Goal: Task Accomplishment & Management: Use online tool/utility

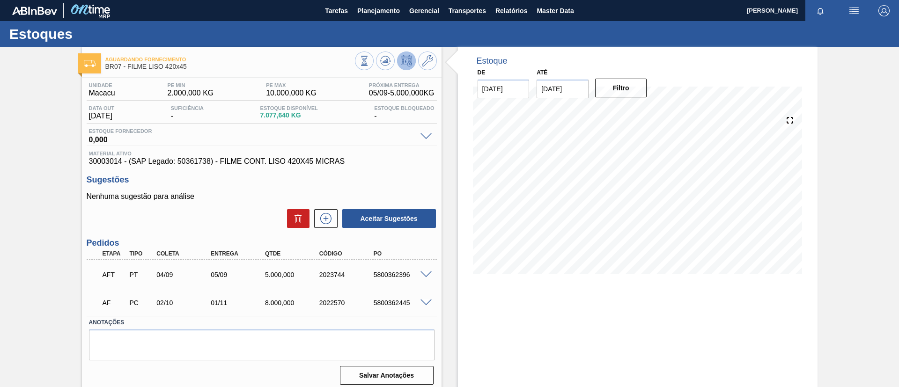
click at [379, 17] on button "Planejamento" at bounding box center [379, 10] width 52 height 21
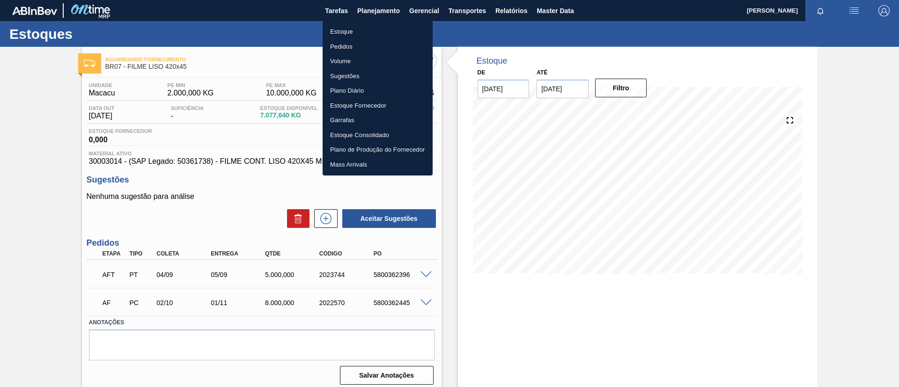
click at [379, 25] on li "Estoque" at bounding box center [378, 31] width 110 height 15
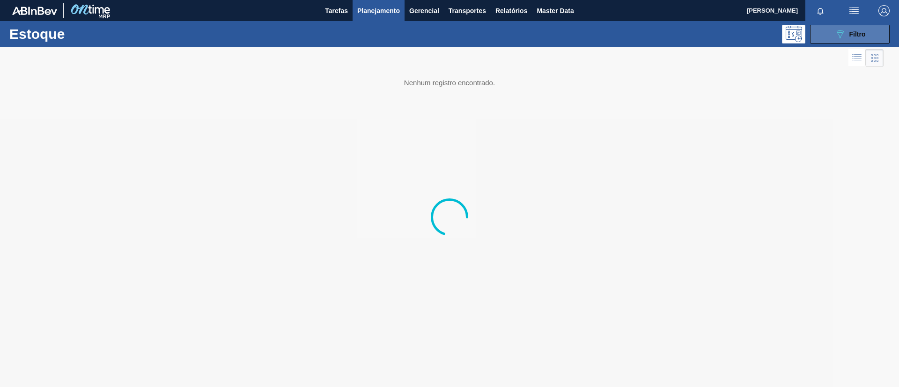
click at [841, 34] on icon "089F7B8B-B2A5-4AFE-B5C0-19BA573D28AC" at bounding box center [840, 34] width 11 height 11
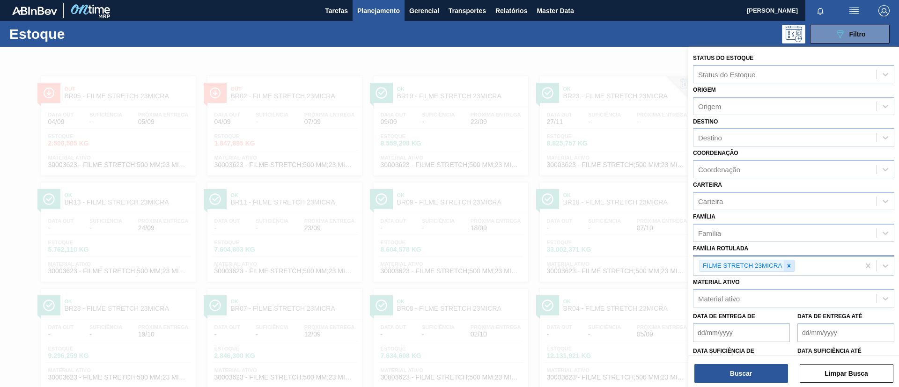
click at [793, 268] on div at bounding box center [789, 266] width 10 height 12
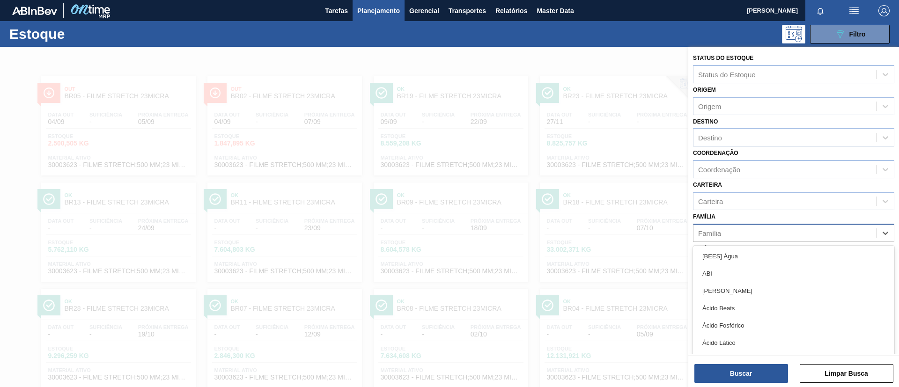
click at [784, 234] on div "Família" at bounding box center [785, 233] width 183 height 14
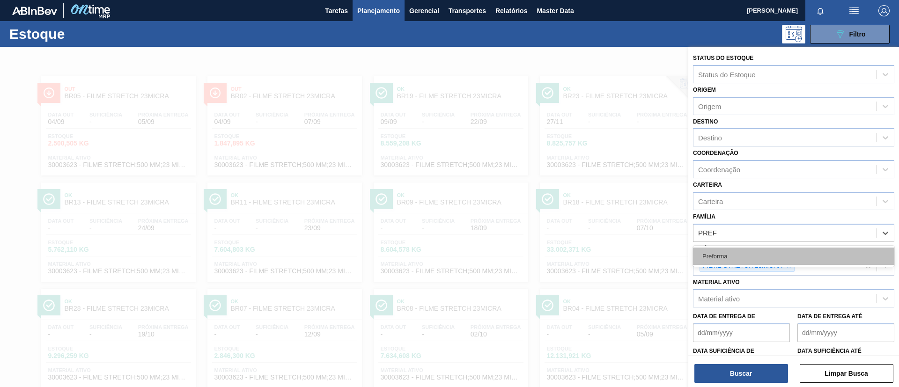
type input "PREFO"
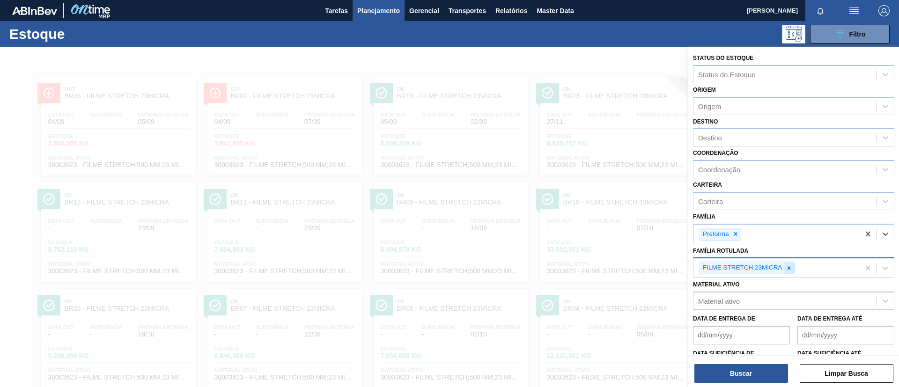
click at [792, 273] on div at bounding box center [789, 268] width 10 height 12
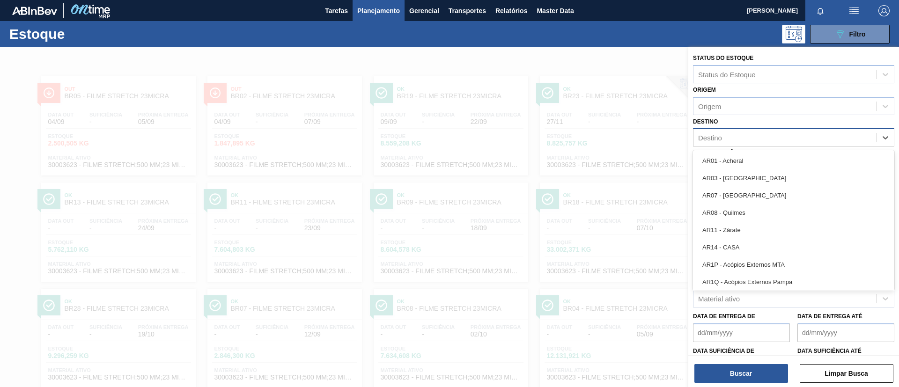
click at [746, 140] on div "Destino" at bounding box center [785, 138] width 183 height 14
type input "aq"
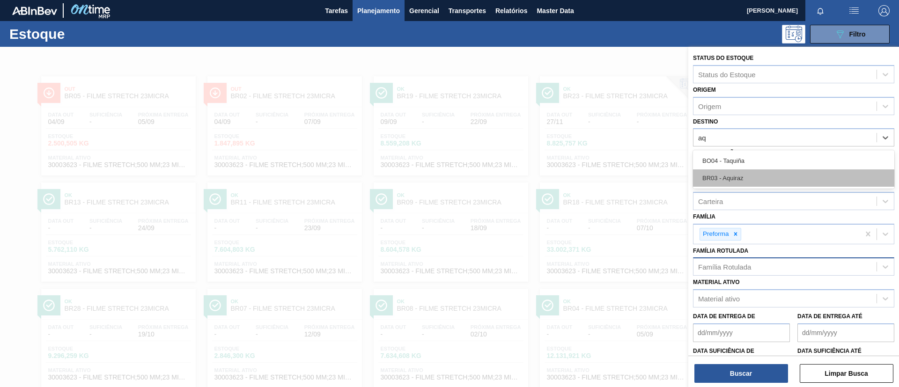
click at [752, 180] on div "BR03 - Aquiraz" at bounding box center [793, 178] width 201 height 17
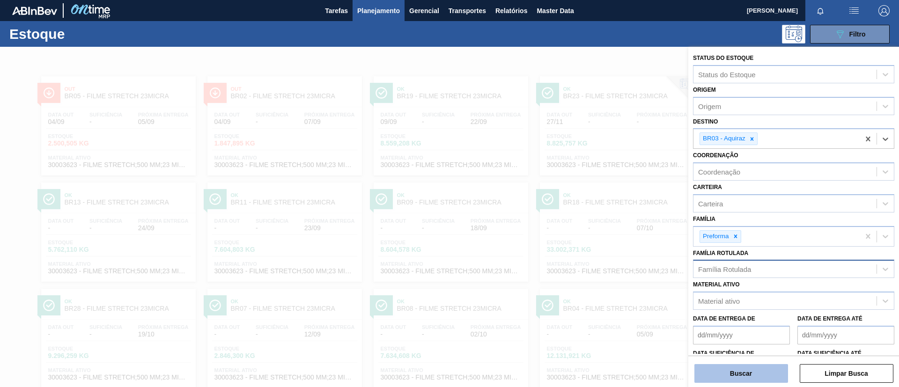
click at [748, 369] on button "Buscar" at bounding box center [742, 373] width 94 height 19
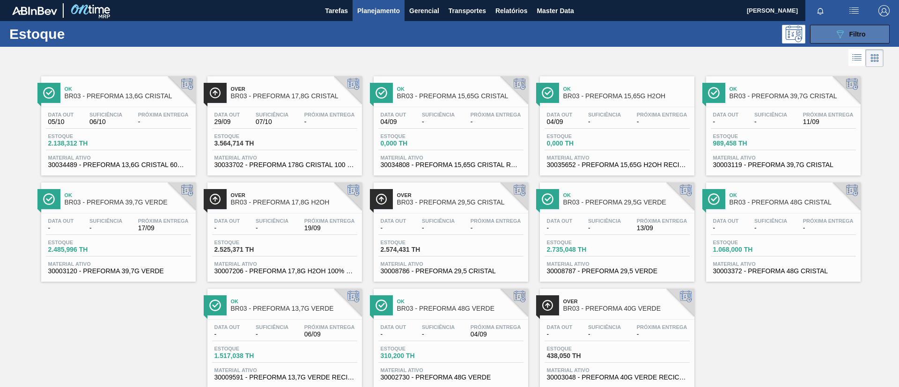
click at [874, 39] on button "089F7B8B-B2A5-4AFE-B5C0-19BA573D28AC Filtro" at bounding box center [850, 34] width 80 height 19
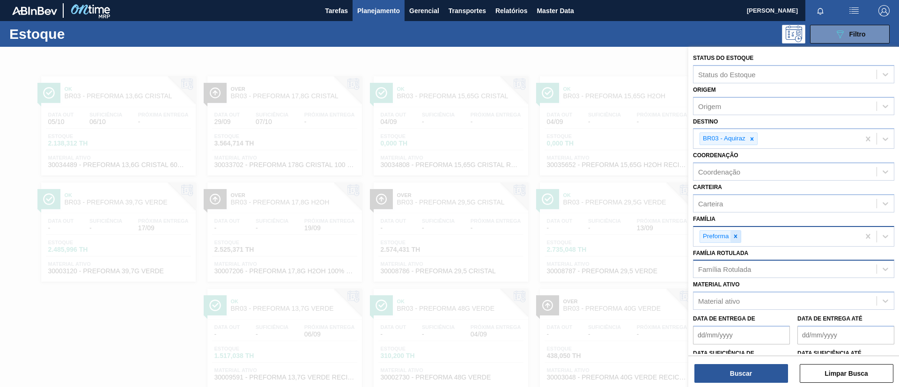
click at [733, 241] on div at bounding box center [736, 237] width 10 height 12
click at [741, 270] on div "Família Rotulada" at bounding box center [724, 267] width 53 height 8
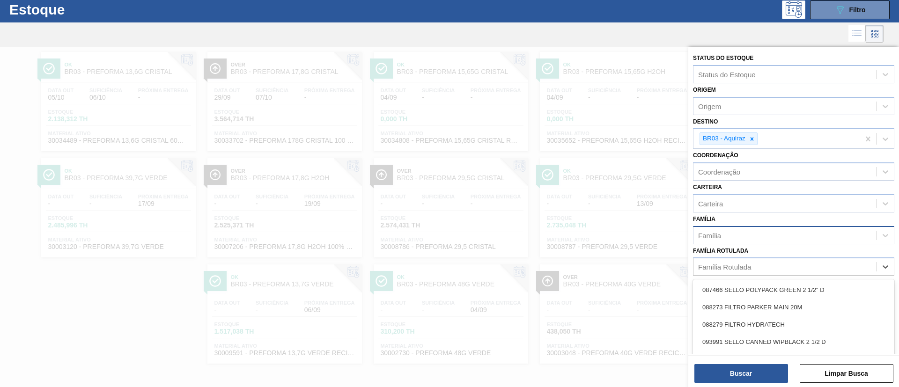
paste Rotulada "FILME BC ZERO 350ML"
type Rotulada "FILME BC ZERO 350ML"
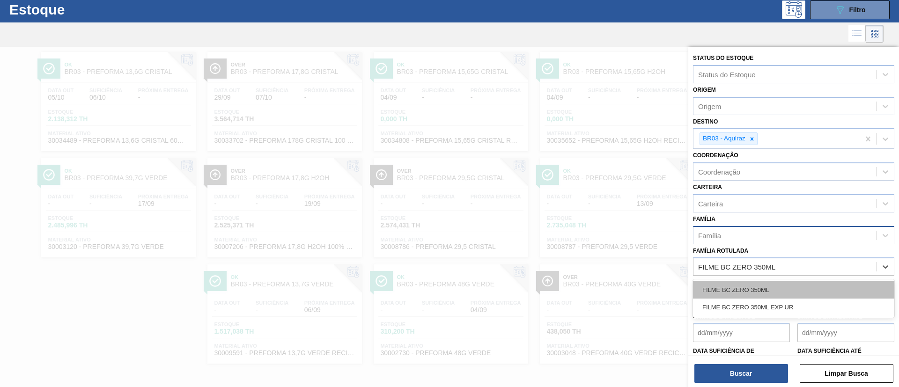
click at [755, 287] on div "FILME BC ZERO 350ML" at bounding box center [793, 289] width 201 height 17
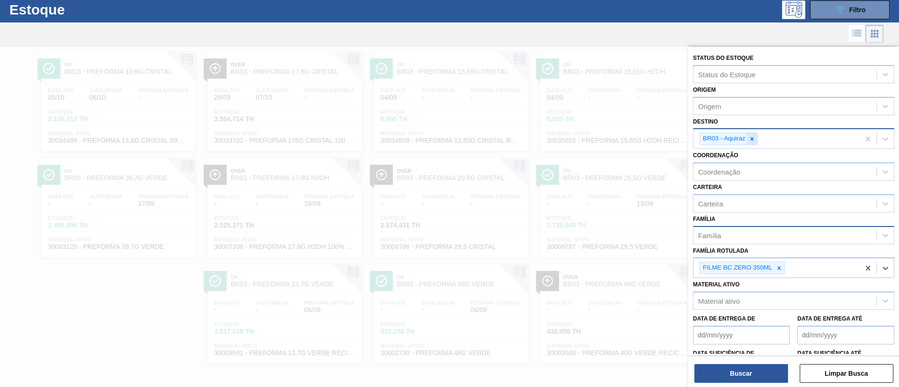
click at [754, 136] on icon at bounding box center [752, 139] width 7 height 7
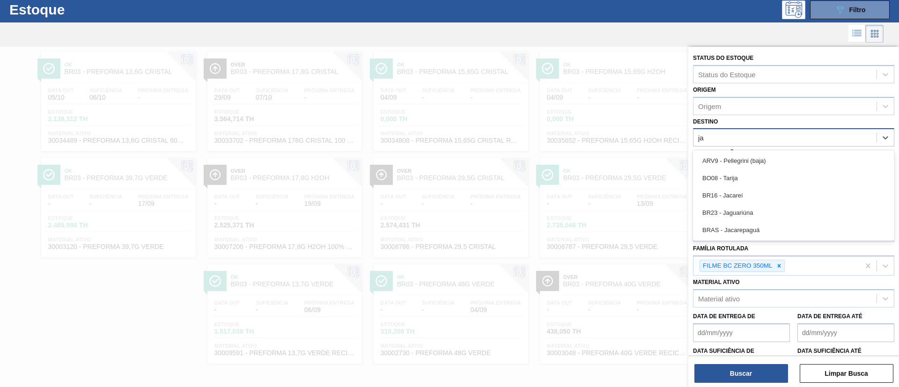
type input "jag"
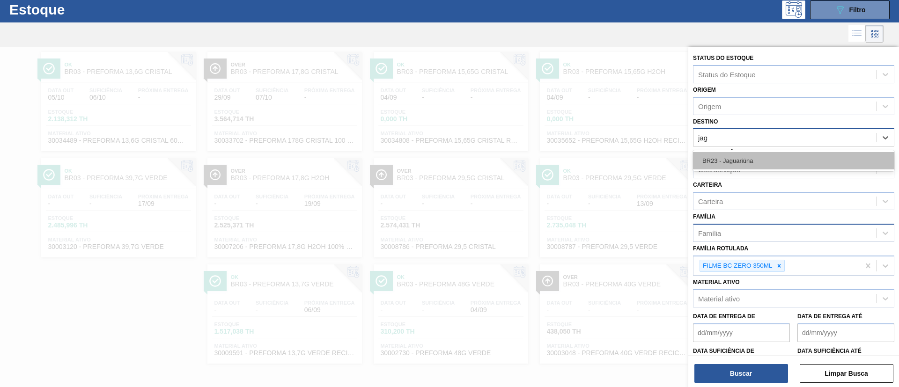
click at [759, 156] on div "BR23 - Jaguariúna" at bounding box center [793, 160] width 201 height 17
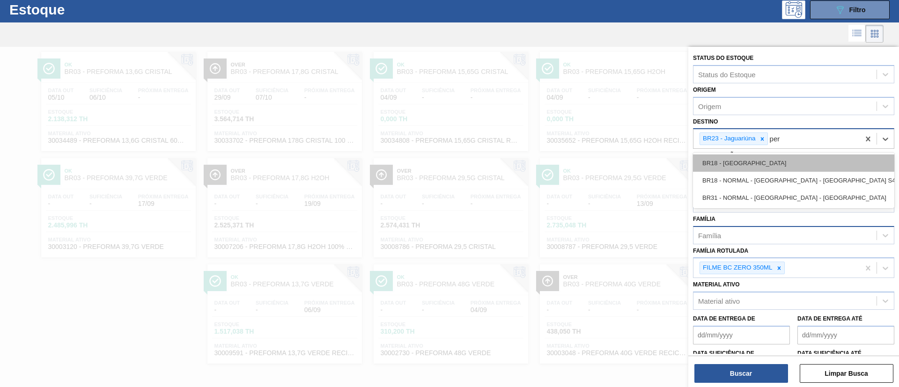
type input "pern"
click at [756, 156] on div "BR18 - [GEOGRAPHIC_DATA]" at bounding box center [793, 163] width 201 height 17
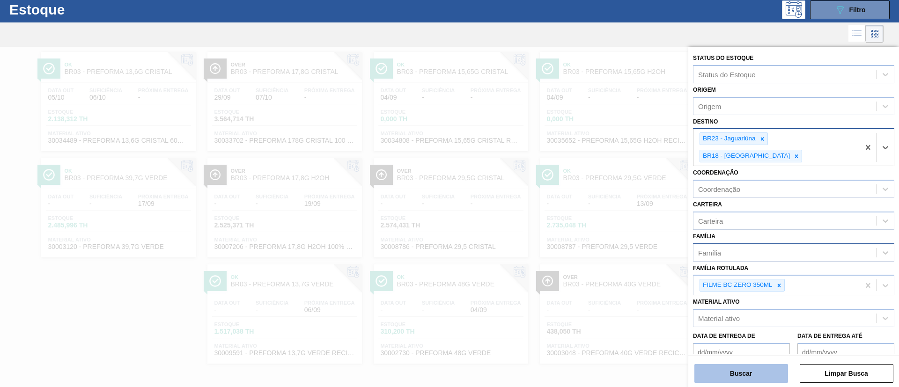
click at [741, 378] on button "Buscar" at bounding box center [742, 373] width 94 height 19
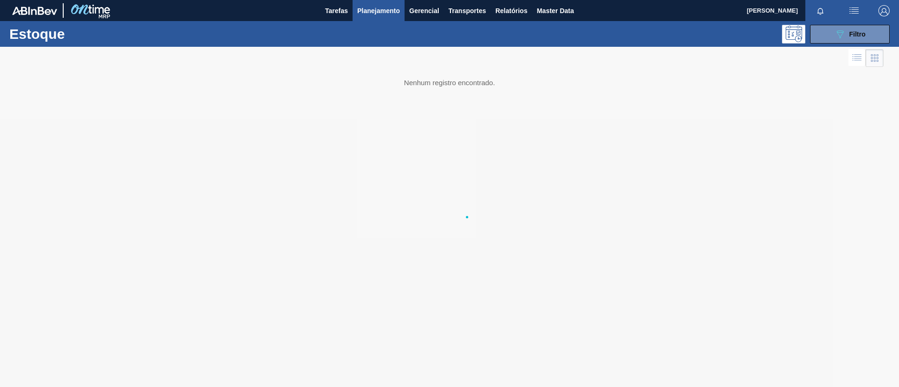
scroll to position [0, 0]
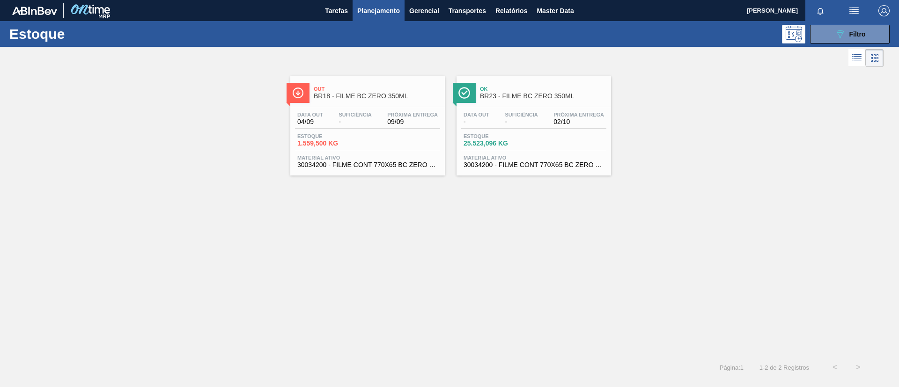
click at [330, 98] on span "BR18 - FILME BC ZERO 350ML" at bounding box center [377, 96] width 126 height 7
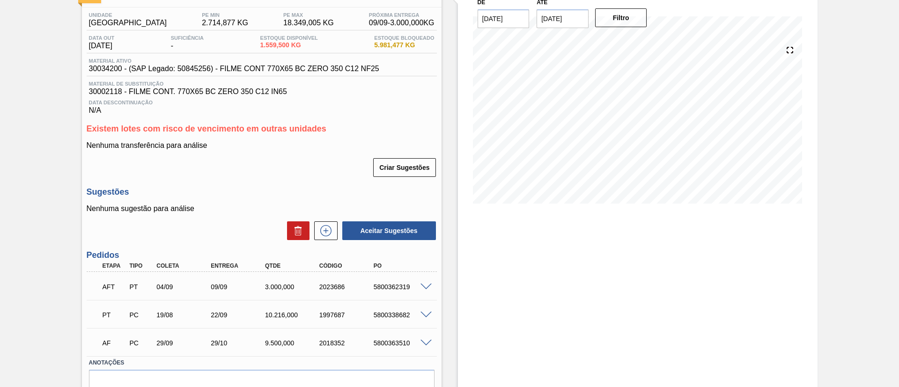
scroll to position [116, 0]
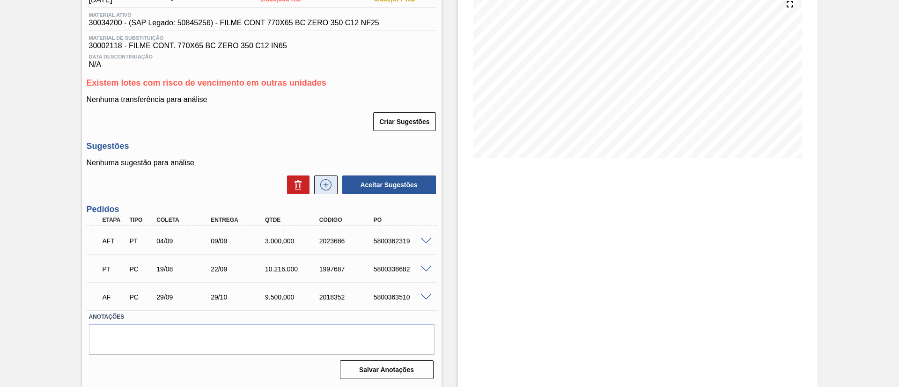
click at [322, 181] on icon at bounding box center [325, 184] width 11 height 11
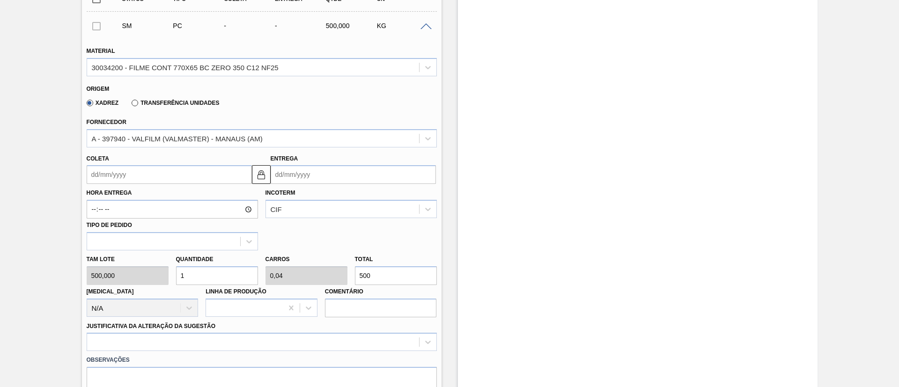
scroll to position [257, 0]
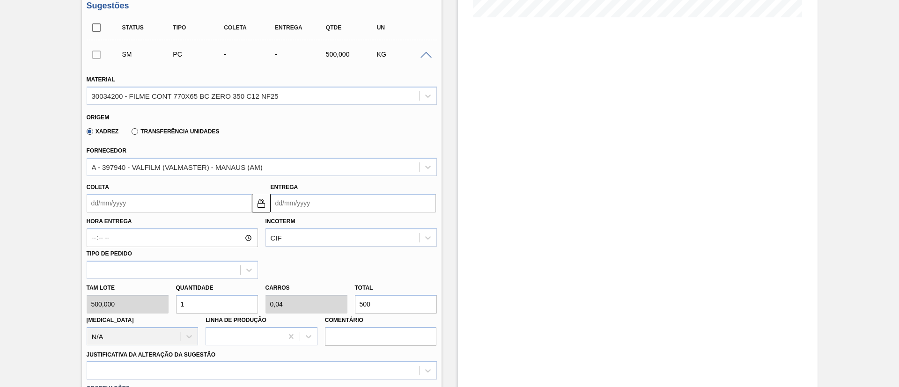
click at [194, 131] on label "Transferência Unidades" at bounding box center [176, 131] width 88 height 7
click at [130, 133] on input "Transferência Unidades" at bounding box center [130, 133] width 0 height 0
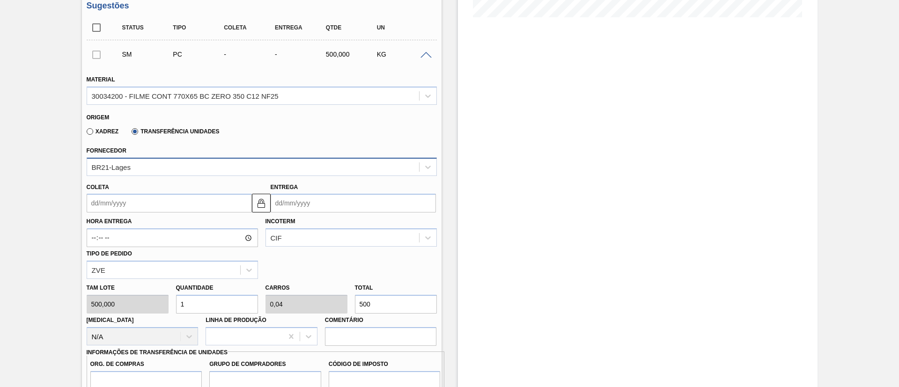
click at [213, 170] on div "BR21-Lages" at bounding box center [253, 167] width 332 height 14
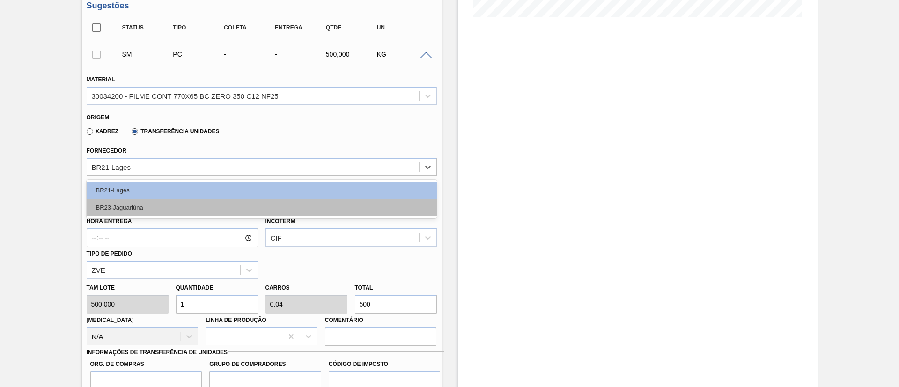
click at [199, 200] on div "BR23-Jaguariúna" at bounding box center [262, 207] width 350 height 17
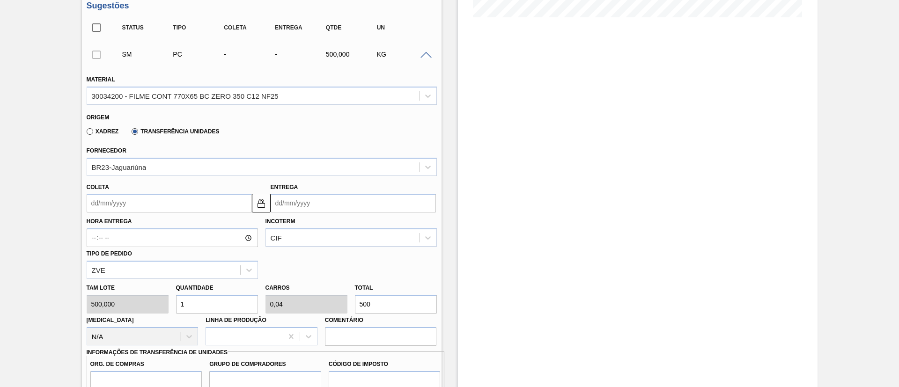
click at [293, 295] on div "[PERSON_NAME] 500,000 Quantidade 1 Carros 0,04 Total 500 [MEDICAL_DATA] N/A Lin…" at bounding box center [262, 312] width 358 height 67
paste input "3.356,3"
type input "6,713"
type input "0,269"
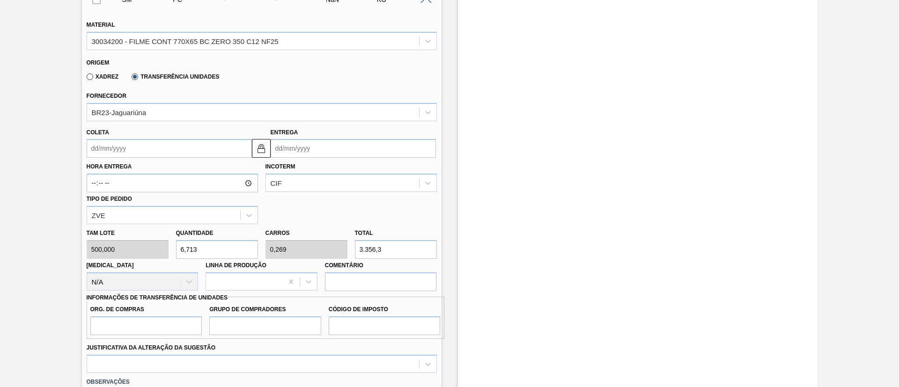
scroll to position [397, 0]
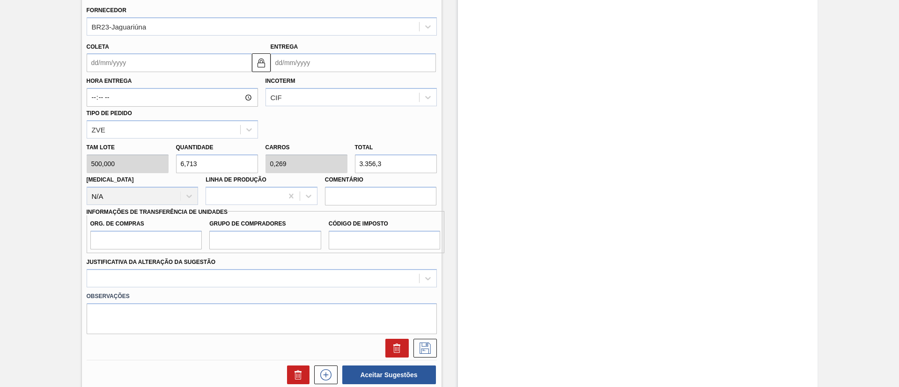
type input "3.356,3"
click at [147, 248] on input "Org. de Compras" at bounding box center [146, 240] width 112 height 19
type input "BR00"
click at [312, 238] on input "Grupo de Compradores" at bounding box center [265, 240] width 112 height 19
type input "A01"
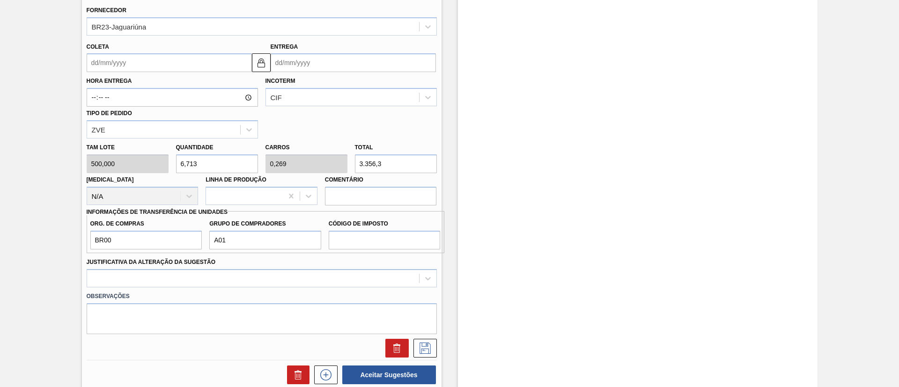
click at [388, 229] on label "Código de Imposto" at bounding box center [385, 224] width 112 height 14
click at [388, 231] on input "Código de Imposto" at bounding box center [385, 240] width 112 height 19
type input "I1"
click at [327, 267] on div "Justificativa da Alteração da Sugestão" at bounding box center [262, 272] width 350 height 32
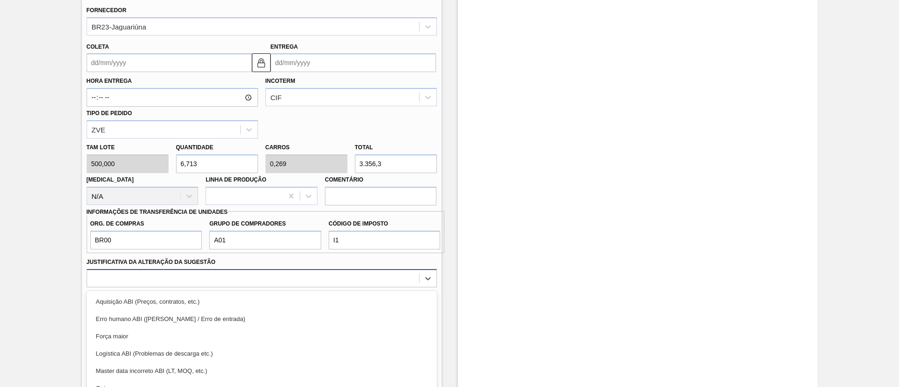
click at [315, 272] on div "option Erro humano ABI (Cálculo / Erro de entrada) focused, 2 of 18. 18 results…" at bounding box center [262, 278] width 350 height 18
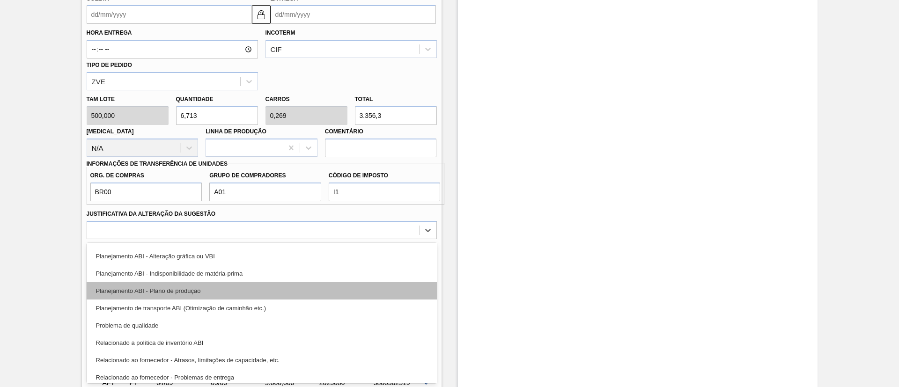
scroll to position [141, 0]
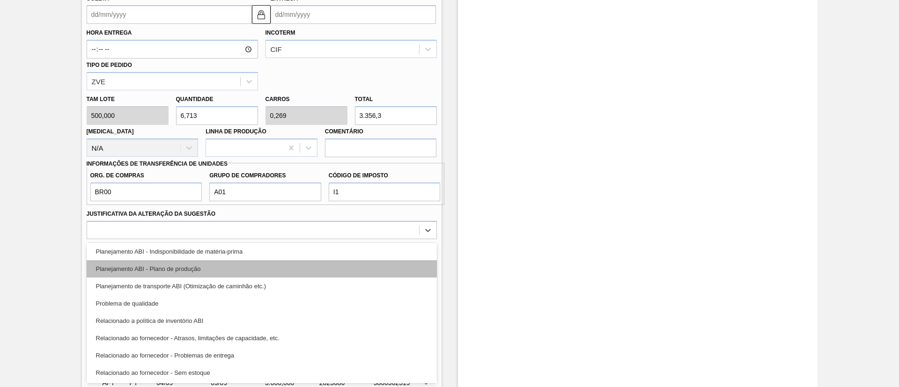
click at [203, 270] on div "Planejamento ABI - Plano de produção" at bounding box center [262, 268] width 350 height 17
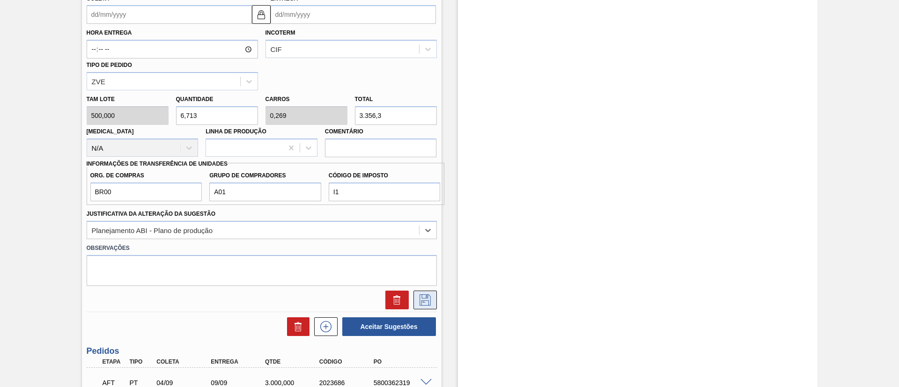
click at [424, 293] on button at bounding box center [425, 300] width 23 height 19
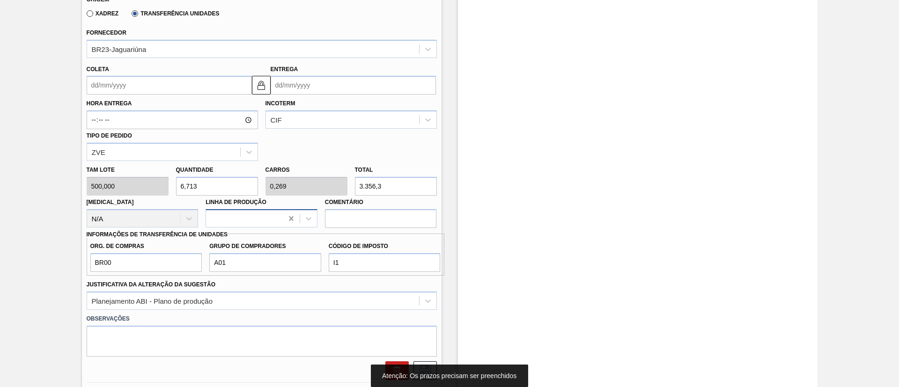
scroll to position [305, 0]
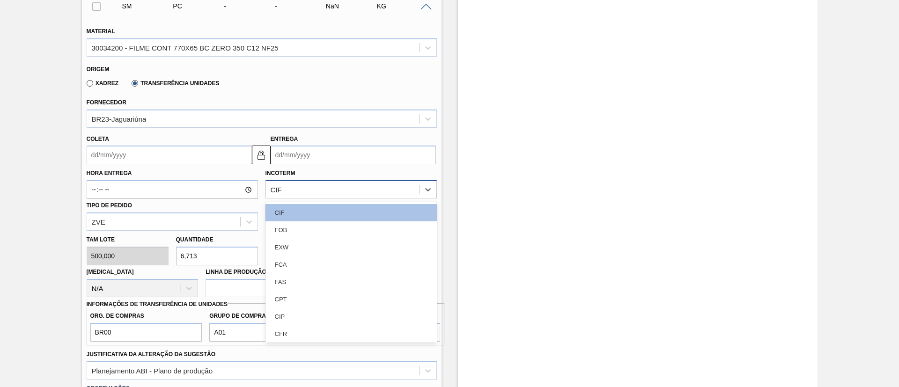
click at [317, 193] on div "CIF" at bounding box center [342, 190] width 153 height 14
drag, startPoint x: 308, startPoint y: 230, endPoint x: 148, endPoint y: 178, distance: 168.9
click at [308, 230] on div "FOB" at bounding box center [351, 230] width 171 height 17
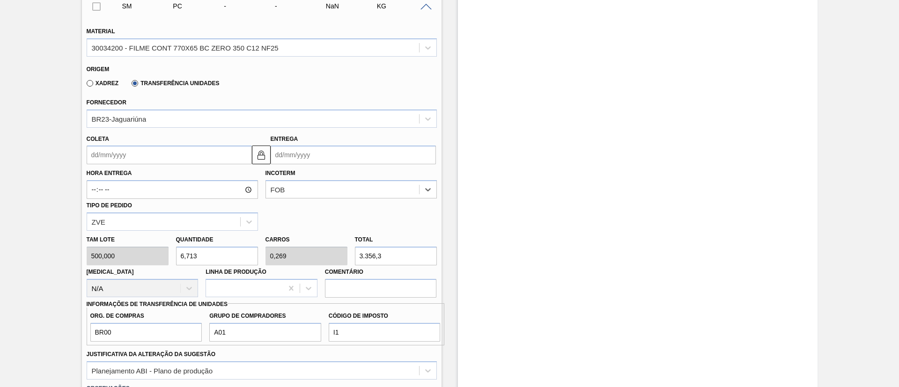
click at [126, 167] on label "Hora Entrega" at bounding box center [172, 174] width 171 height 14
click at [126, 180] on input "Hora Entrega" at bounding box center [172, 189] width 171 height 19
click at [133, 162] on input "Coleta" at bounding box center [169, 155] width 165 height 19
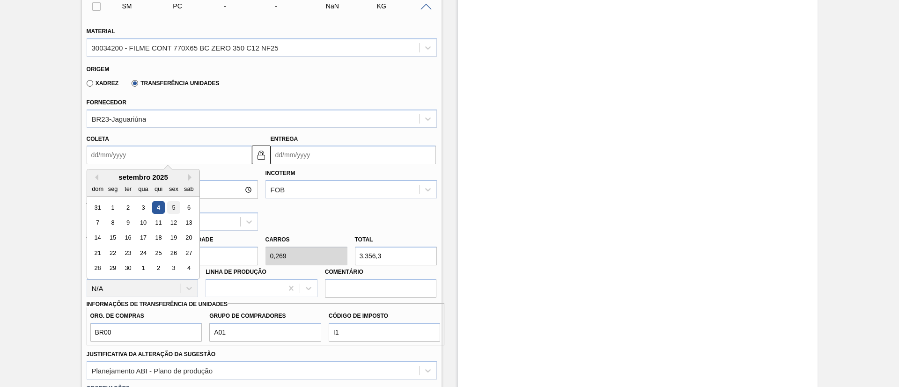
click at [170, 209] on div "5" at bounding box center [173, 207] width 13 height 13
type input "[DATE]"
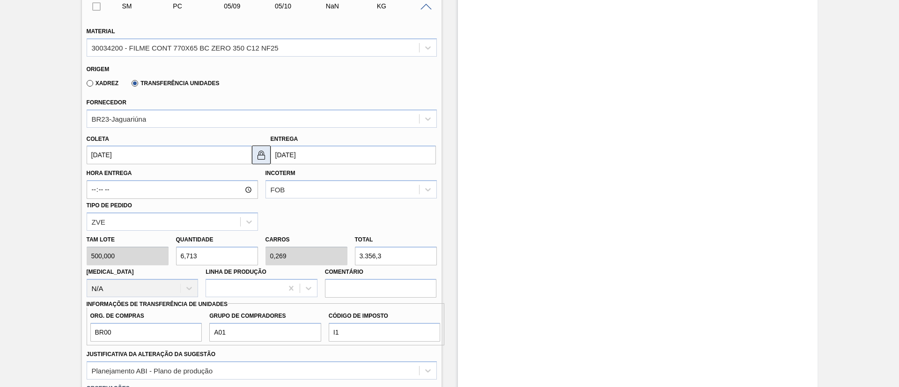
click at [253, 159] on button at bounding box center [261, 155] width 19 height 19
click at [298, 158] on input "[DATE]" at bounding box center [353, 155] width 165 height 19
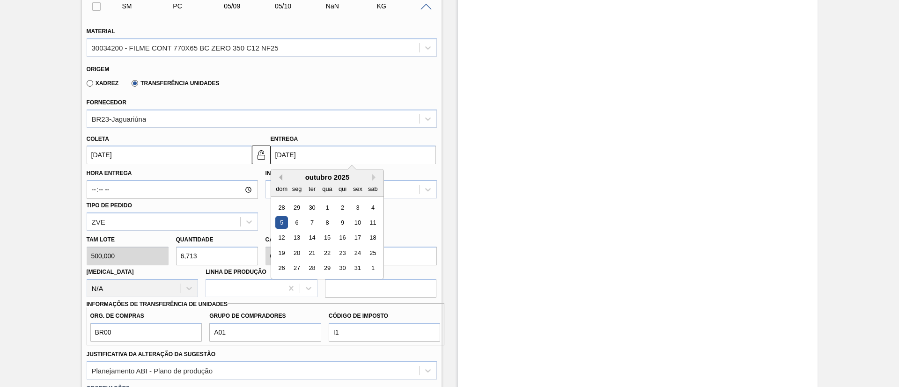
click at [281, 177] on button "Previous Month" at bounding box center [279, 177] width 7 height 7
click at [298, 223] on div "8" at bounding box center [296, 222] width 13 height 13
type input "[DATE]"
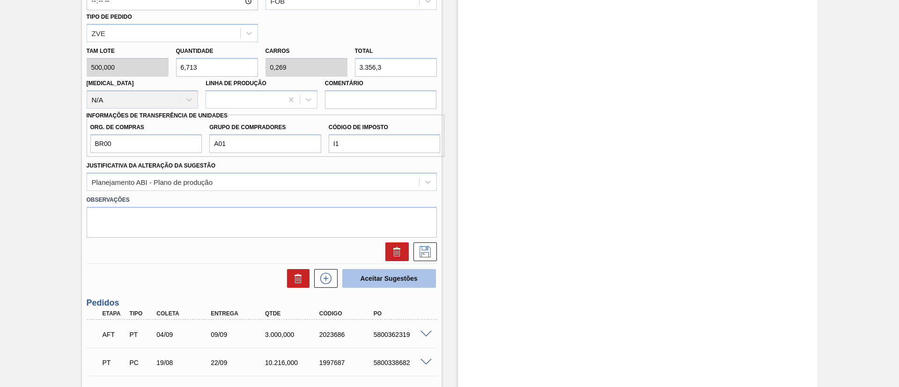
scroll to position [516, 0]
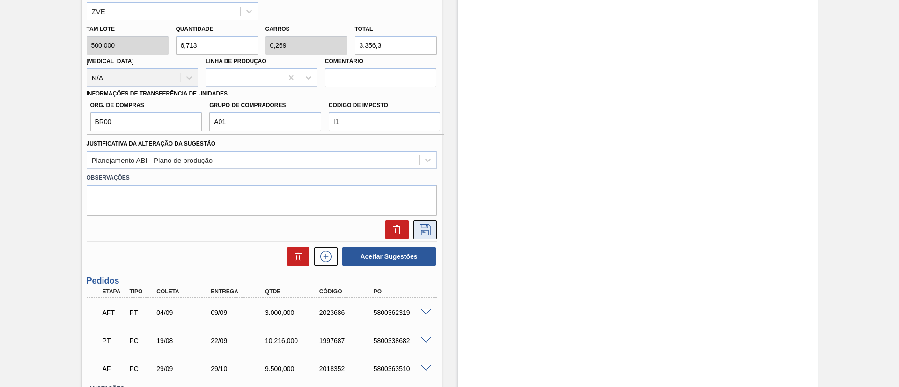
click at [427, 228] on icon at bounding box center [425, 229] width 15 height 11
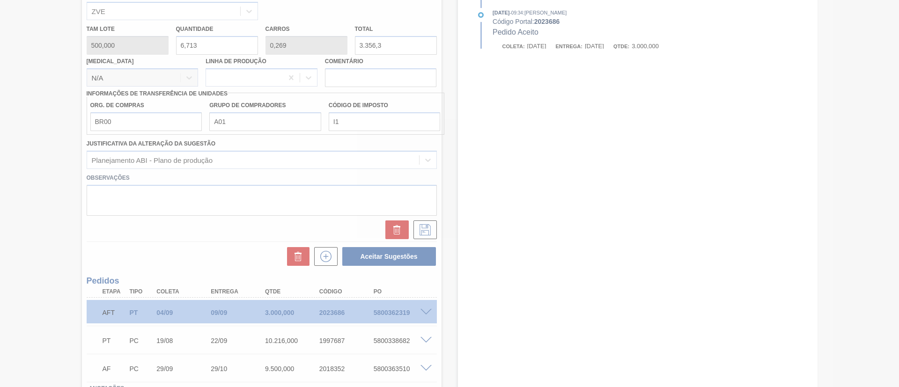
scroll to position [155, 0]
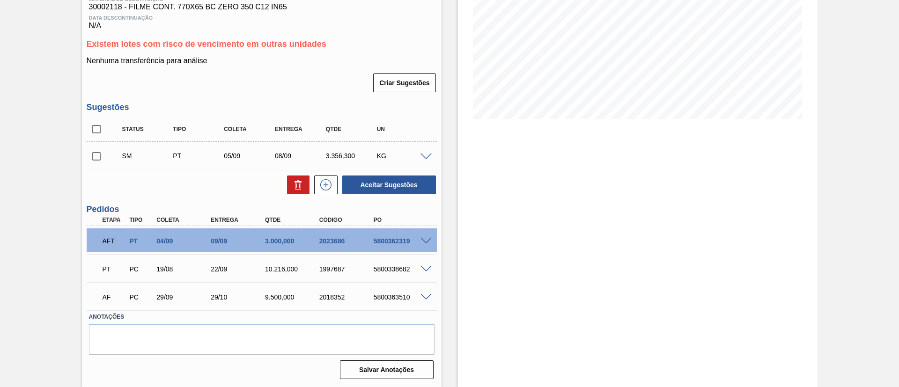
click at [97, 153] on input "checkbox" at bounding box center [97, 157] width 20 height 20
click at [424, 186] on button "Aceitar Sugestões" at bounding box center [389, 185] width 94 height 19
checkbox input "false"
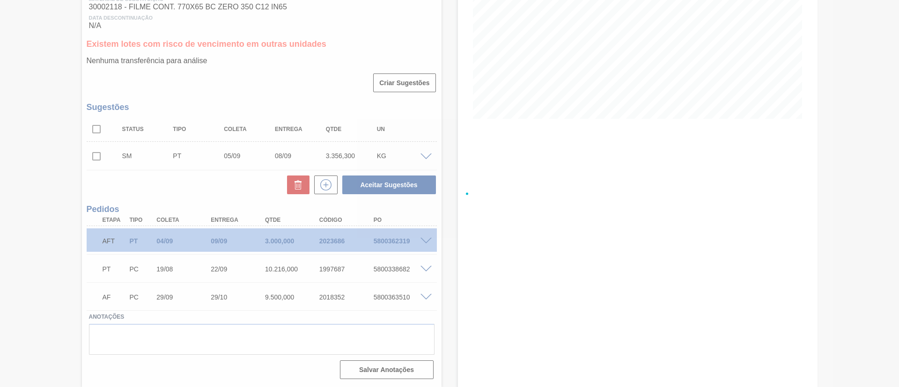
scroll to position [144, 0]
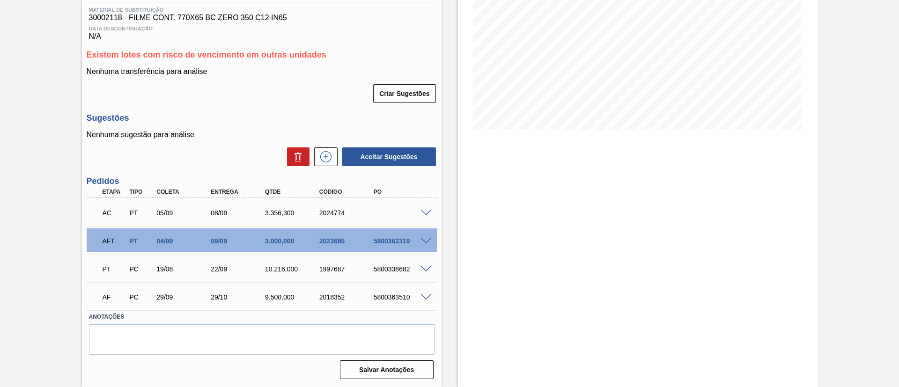
click at [426, 215] on span at bounding box center [426, 213] width 11 height 7
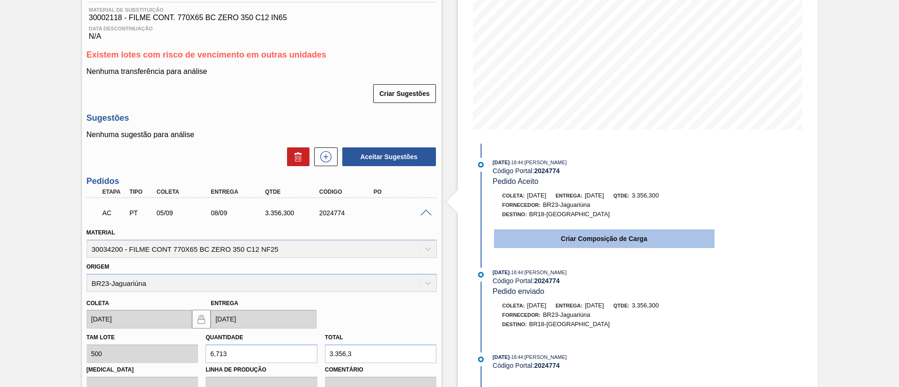
click at [562, 233] on button "Criar Composição de Carga" at bounding box center [604, 239] width 221 height 19
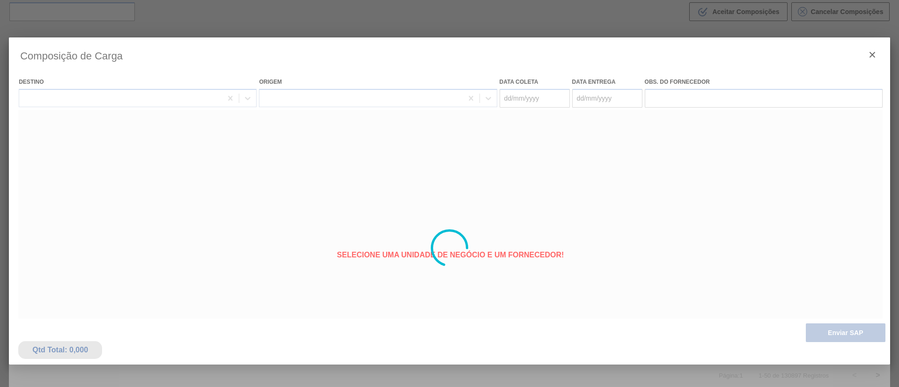
type coleta "[DATE]"
type entrega "[DATE]"
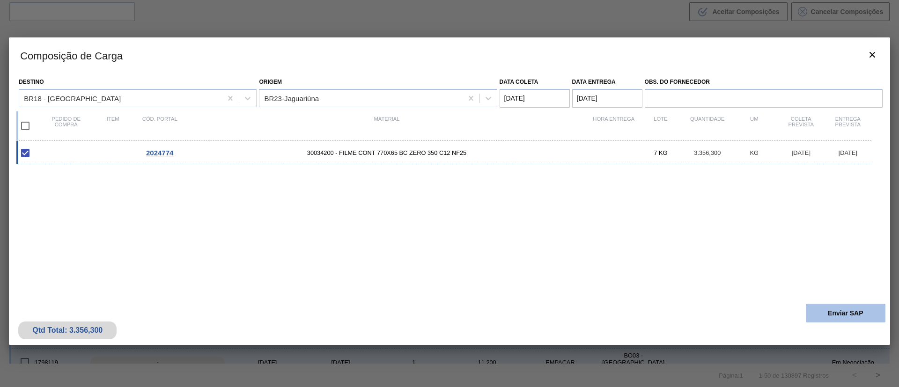
click at [827, 305] on button "Enviar SAP" at bounding box center [846, 313] width 80 height 19
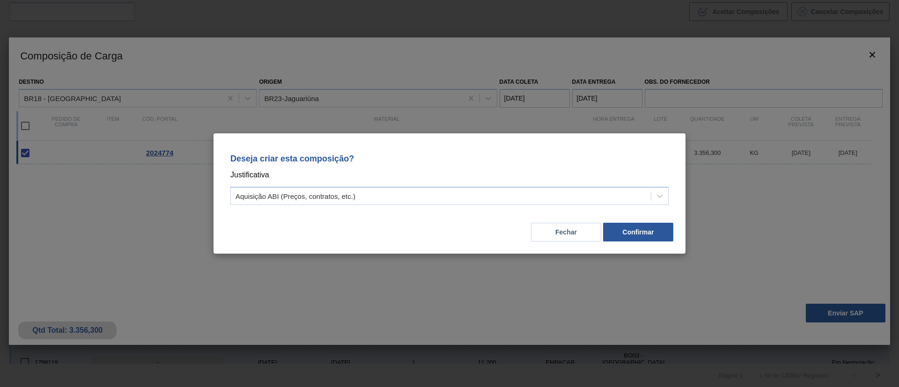
click at [484, 205] on div "Deseja criar esta composição? Justificativa Aquisição ABI (Preços, contratos, e…" at bounding box center [450, 178] width 450 height 66
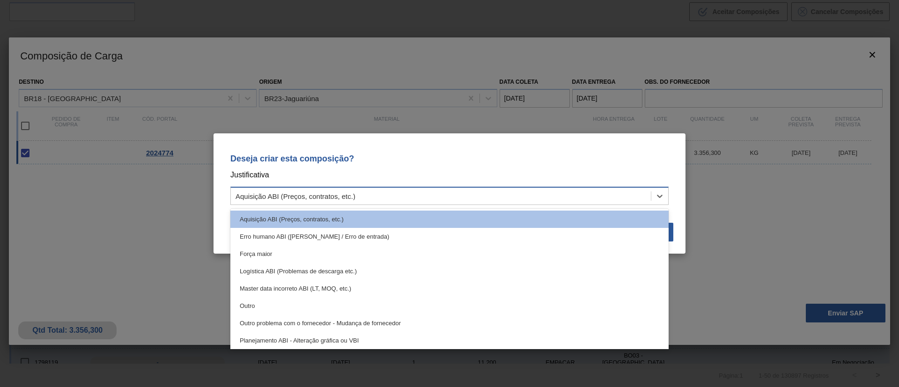
click at [403, 196] on div "Aquisição ABI (Preços, contratos, etc.)" at bounding box center [441, 197] width 420 height 14
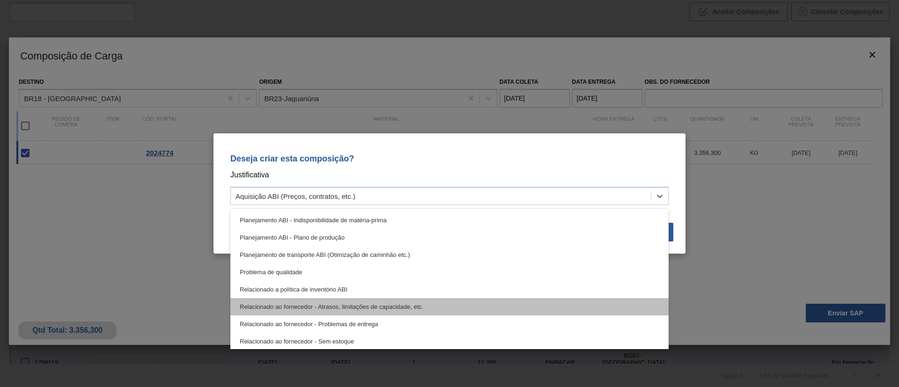
scroll to position [141, 0]
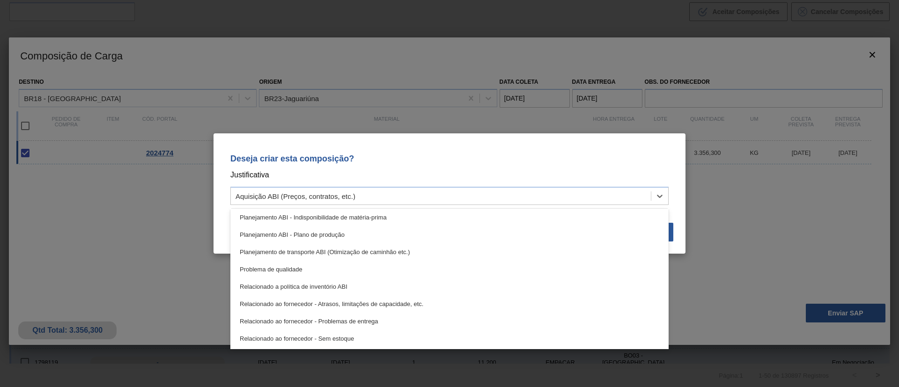
click at [362, 236] on div "Planejamento ABI - Plano de produção" at bounding box center [449, 234] width 438 height 17
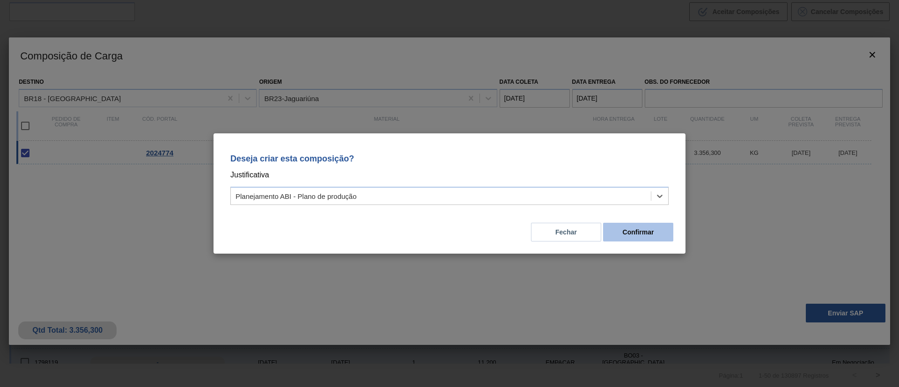
click at [645, 226] on button "Confirmar" at bounding box center [638, 232] width 70 height 19
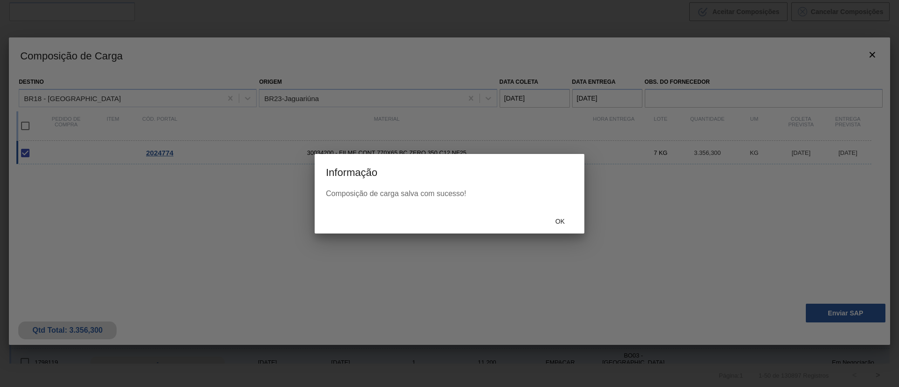
click at [567, 223] on span "Ok" at bounding box center [560, 221] width 24 height 7
